Goal: Contribute content

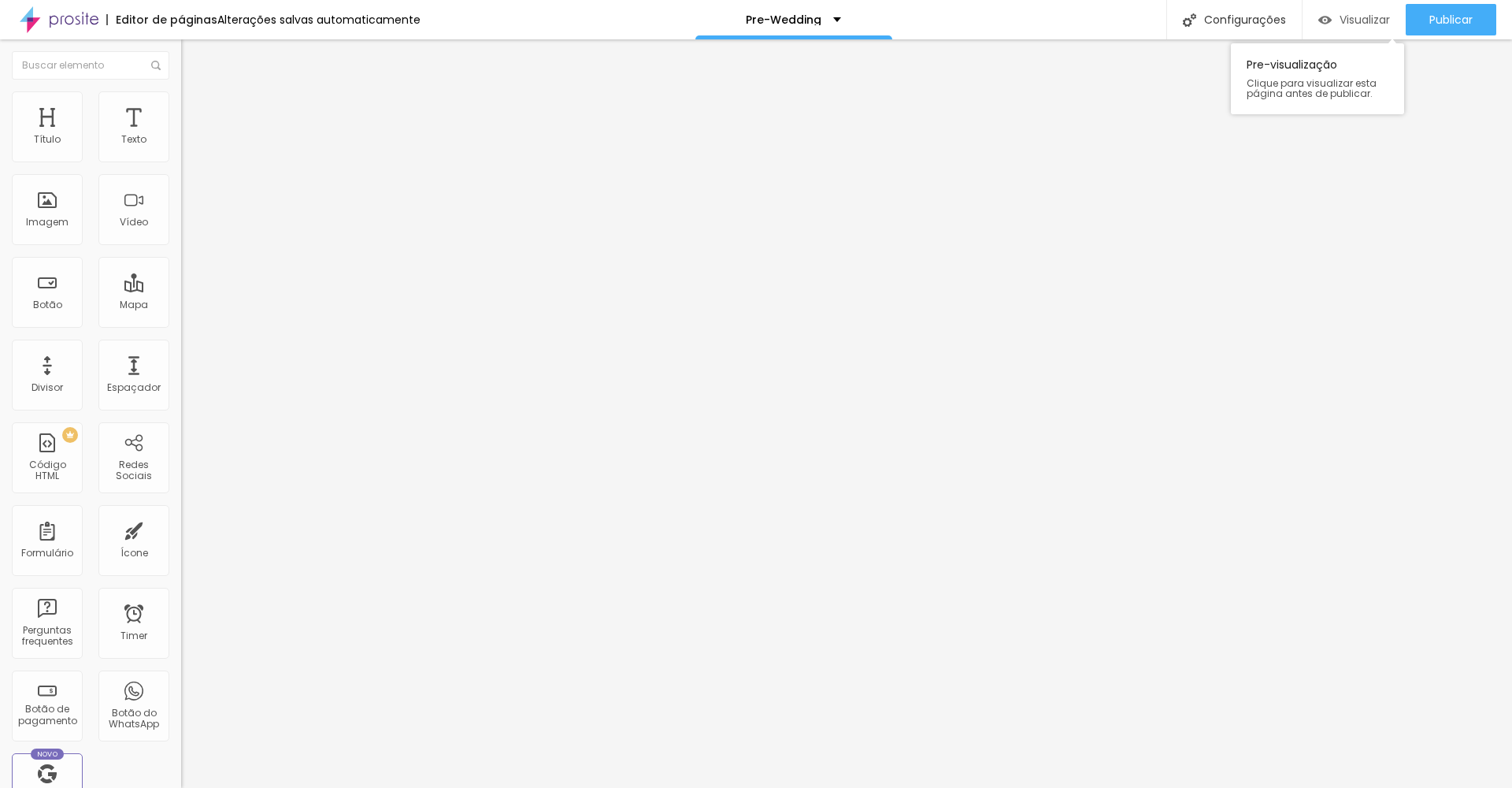
click at [1384, 21] on span "Visualizar" at bounding box center [1365, 20] width 50 height 13
click at [1445, 24] on span "Publicar" at bounding box center [1451, 20] width 43 height 13
click at [1362, 24] on span "Visualizar" at bounding box center [1350, 20] width 50 height 13
click at [1366, 19] on span "Visualizar" at bounding box center [1365, 20] width 50 height 13
click at [1328, 16] on img "button" at bounding box center [1324, 20] width 13 height 13
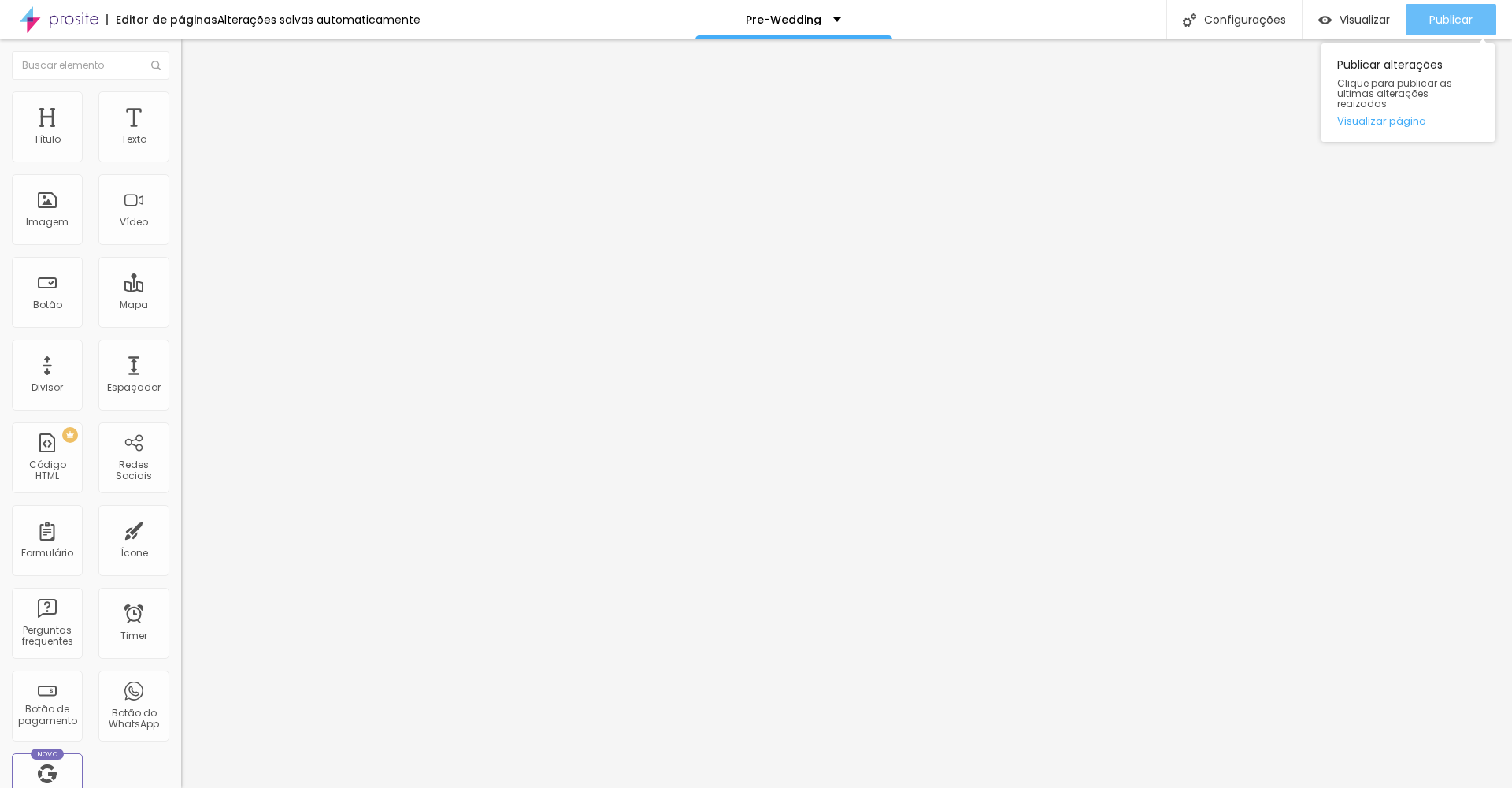
click at [1426, 21] on button "Publicar" at bounding box center [1451, 20] width 91 height 32
click at [1375, 20] on span "Visualizar" at bounding box center [1350, 20] width 50 height 13
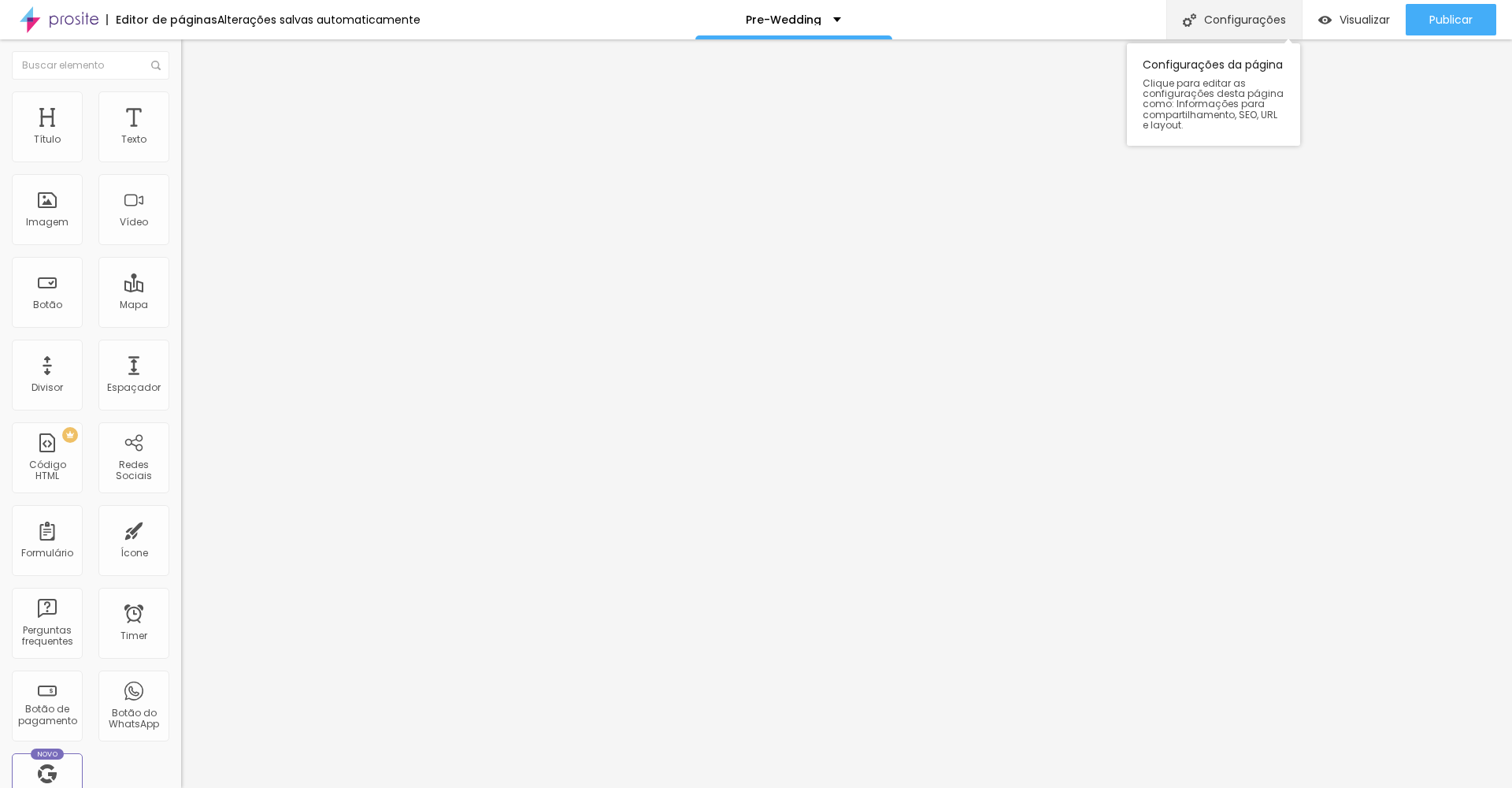
click at [1208, 22] on div "Configurações" at bounding box center [1234, 20] width 136 height 39
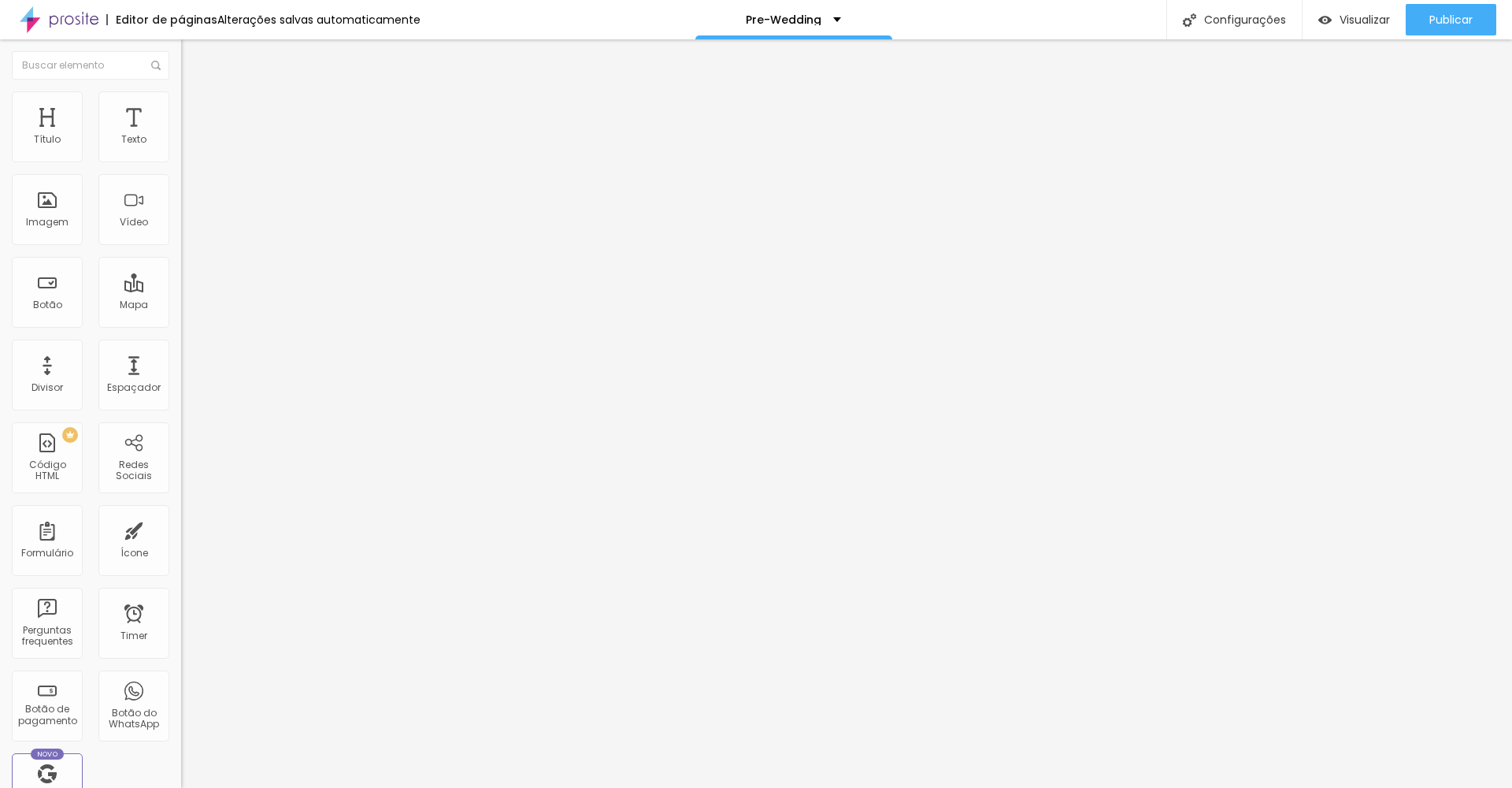
scroll to position [0, 0]
click at [1367, 21] on span "Visualizar" at bounding box center [1365, 20] width 50 height 13
